Goal: Find specific page/section: Find specific page/section

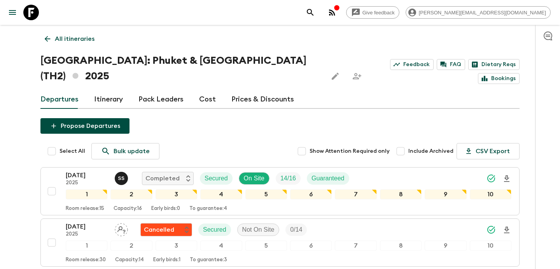
scroll to position [1028, 0]
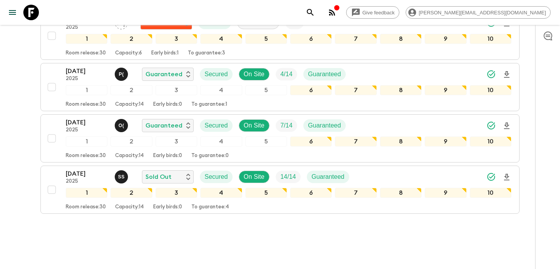
click at [337, 13] on icon "button" at bounding box center [331, 12] width 9 height 9
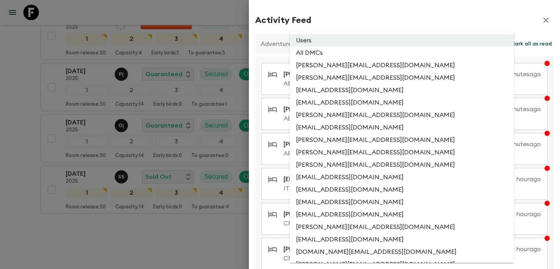
click at [367, 51] on li "All DMCs" at bounding box center [402, 53] width 224 height 12
type input "EXTERNAL_ONLY"
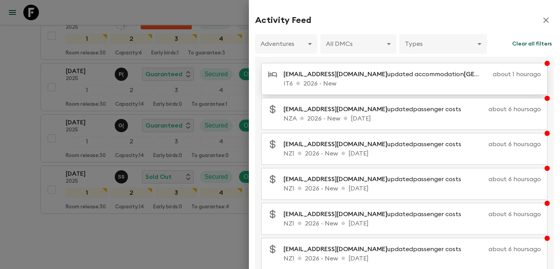
click at [368, 81] on p "IT6 2026 - New" at bounding box center [411, 83] width 257 height 9
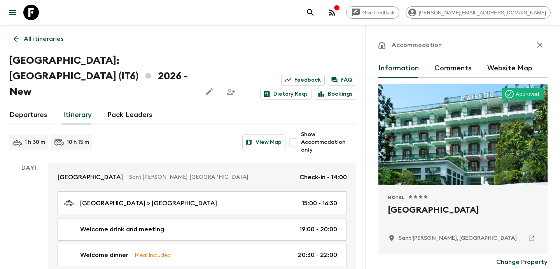
click at [28, 35] on p "All itineraries" at bounding box center [44, 38] width 40 height 9
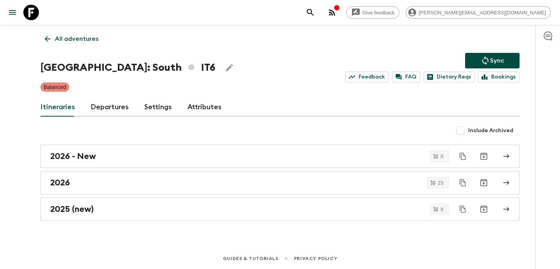
click at [74, 40] on p "All adventures" at bounding box center [77, 38] width 44 height 9
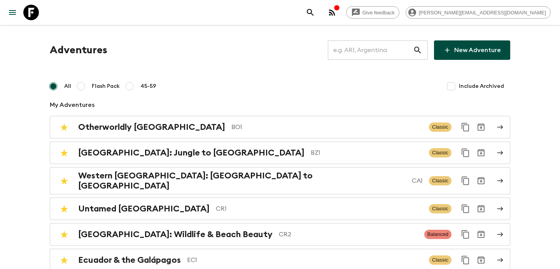
click at [392, 53] on input "text" at bounding box center [370, 50] width 85 height 22
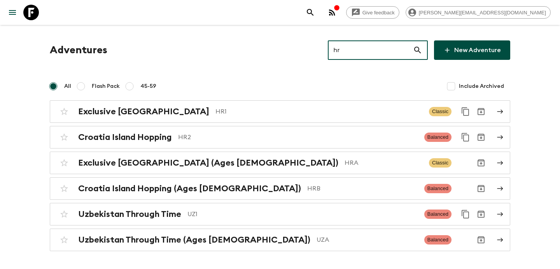
type input "hr2"
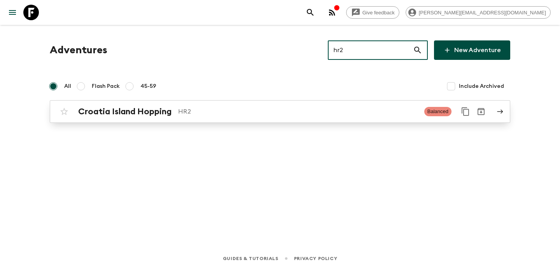
click at [279, 108] on p "HR2" at bounding box center [298, 111] width 240 height 9
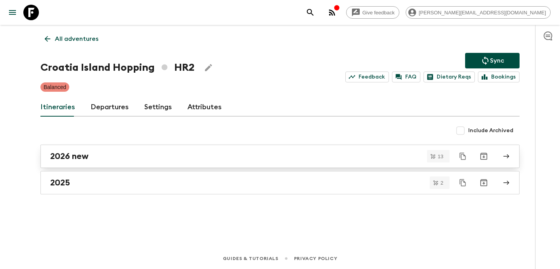
click at [238, 162] on link "2026 new" at bounding box center [279, 156] width 479 height 23
